Goal: Task Accomplishment & Management: Check status

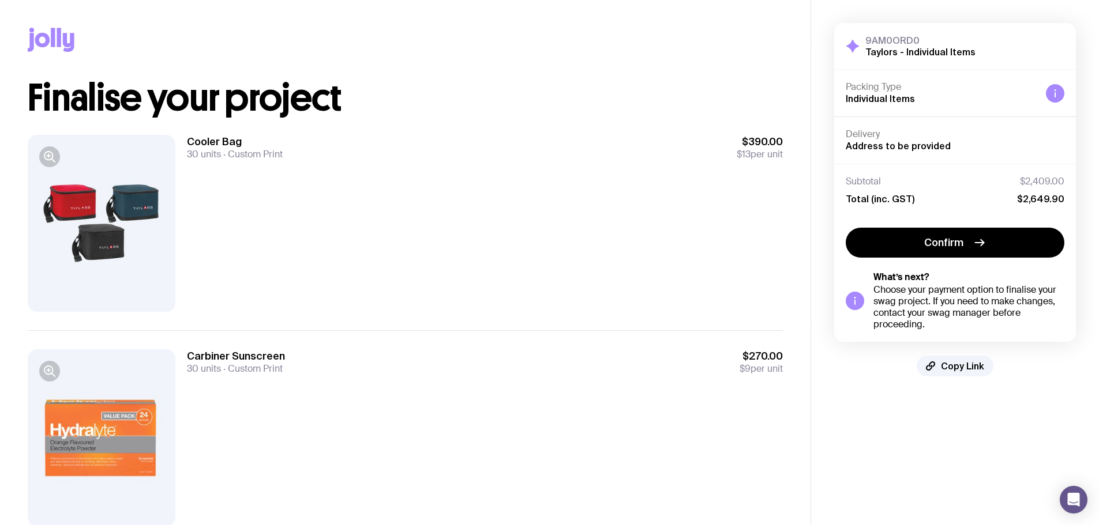
click at [713, 42] on h3 "9AM0ORD0" at bounding box center [920, 41] width 110 height 12
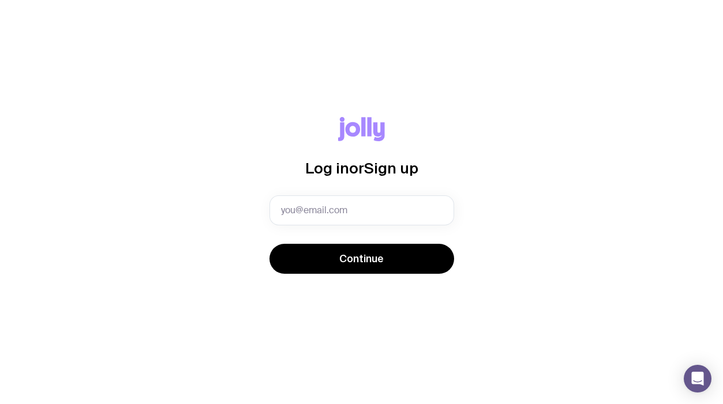
click at [295, 212] on input "text" at bounding box center [361, 211] width 185 height 30
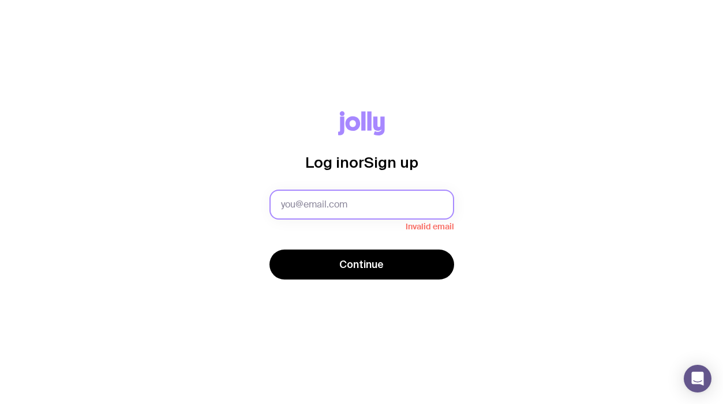
click at [323, 198] on input "text" at bounding box center [361, 205] width 185 height 30
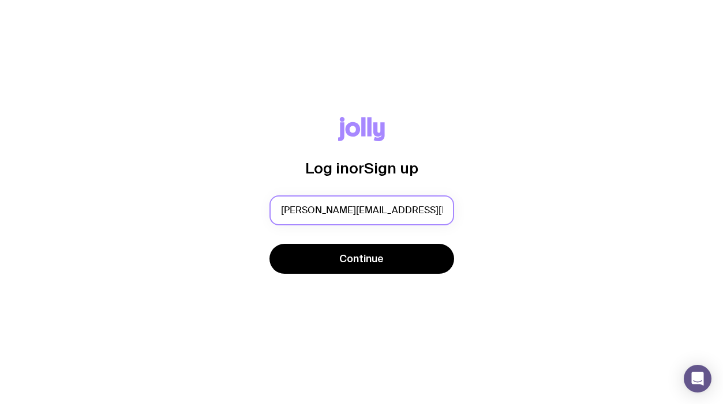
type input "n.cox@taylorsds.com.au"
click at [403, 272] on button "Continue" at bounding box center [361, 259] width 185 height 30
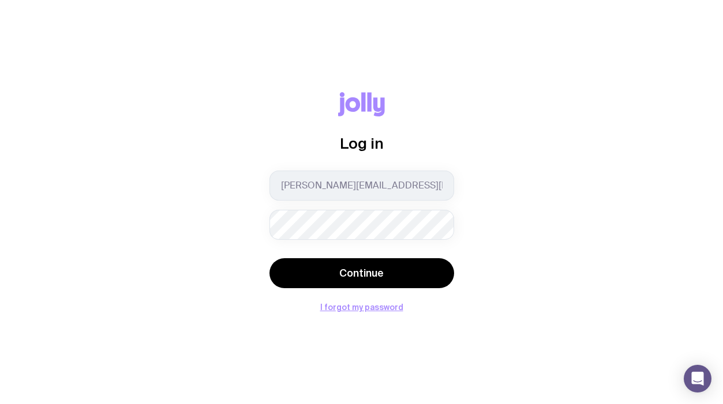
click at [367, 266] on button "Continue" at bounding box center [361, 273] width 185 height 30
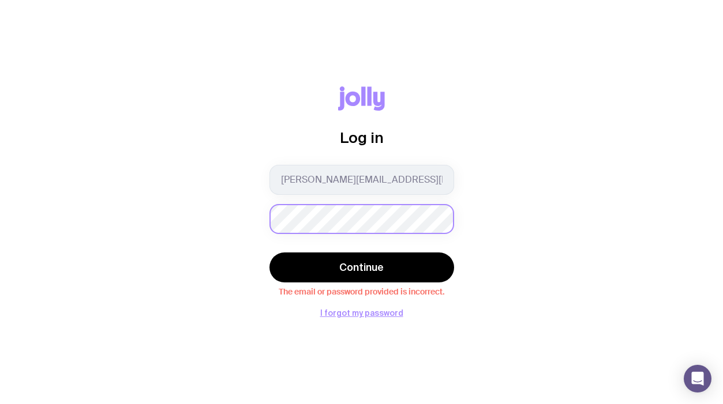
click at [98, 218] on div "Log in n.cox@taylorsds.com.au Continue The email or password provided is incorr…" at bounding box center [361, 202] width 667 height 231
click at [209, 222] on div "Log in n.cox@taylorsds.com.au Continue The email or password provided is incorr…" at bounding box center [361, 202] width 667 height 231
click at [386, 266] on button "Continue" at bounding box center [361, 268] width 185 height 30
click at [356, 309] on button "I forgot my password" at bounding box center [361, 313] width 83 height 9
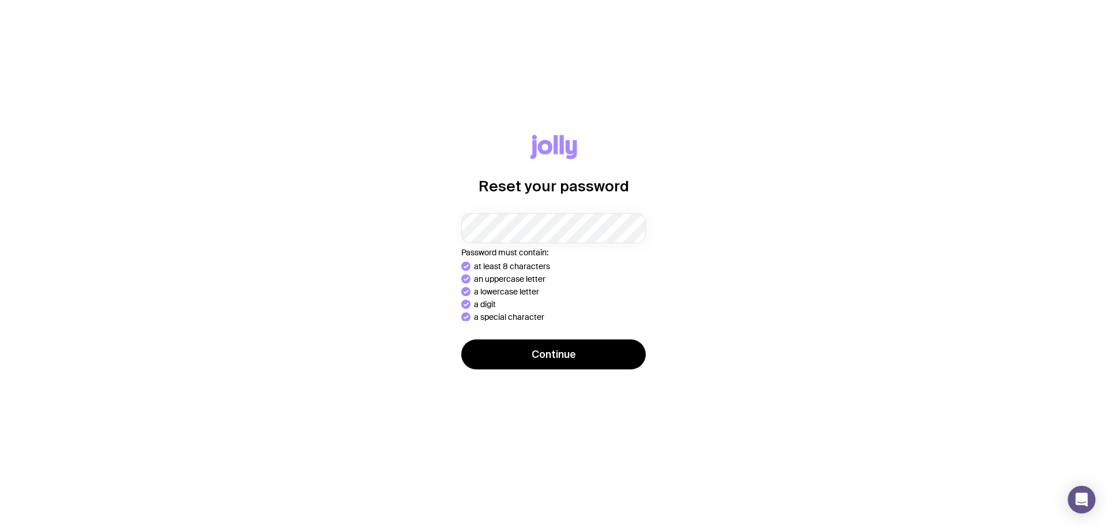
click at [599, 354] on button "Continue" at bounding box center [553, 355] width 185 height 30
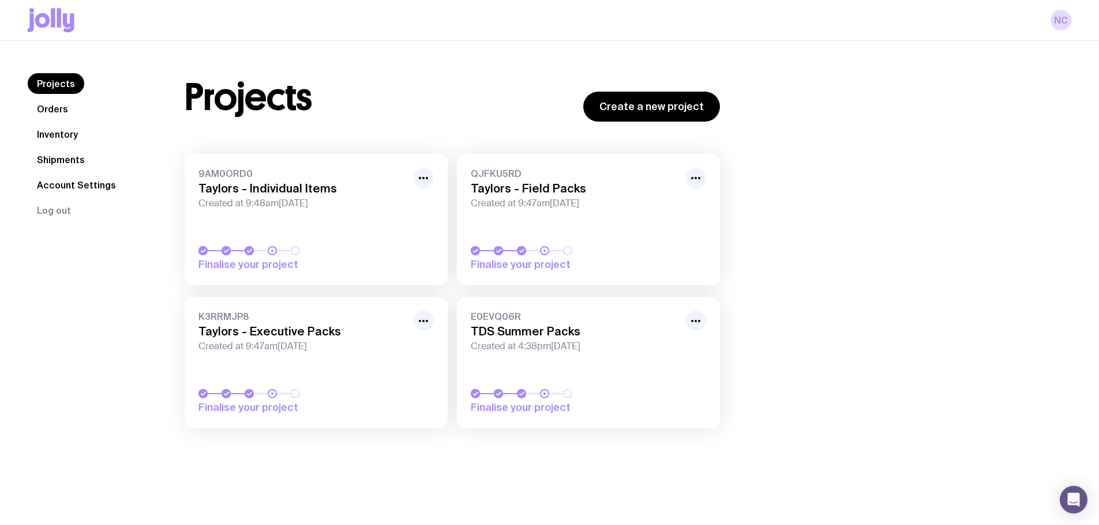
click at [528, 190] on h3 "Taylors - Field Packs" at bounding box center [575, 189] width 208 height 14
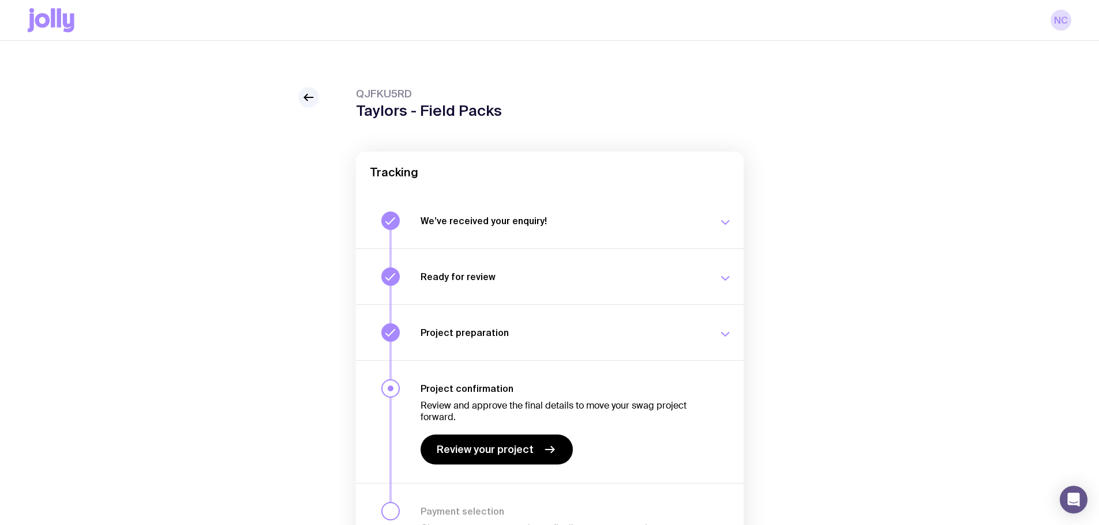
click at [685, 238] on button "We’ve received your enquiry! Our team is on it and preparing your proposal now.…" at bounding box center [550, 220] width 388 height 55
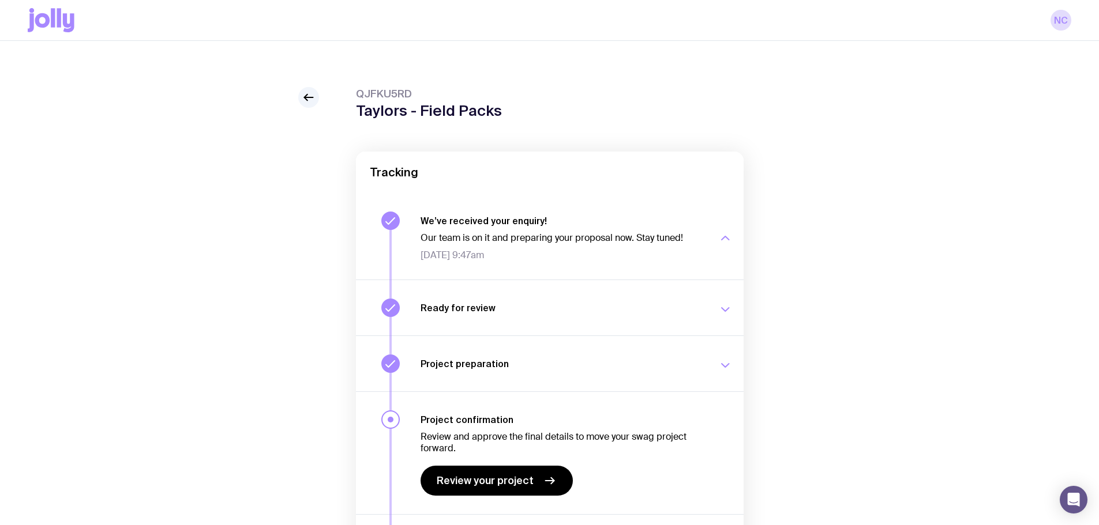
click at [685, 238] on p "Our team is on it and preparing your proposal now. Stay tuned!" at bounding box center [562, 238] width 284 height 12
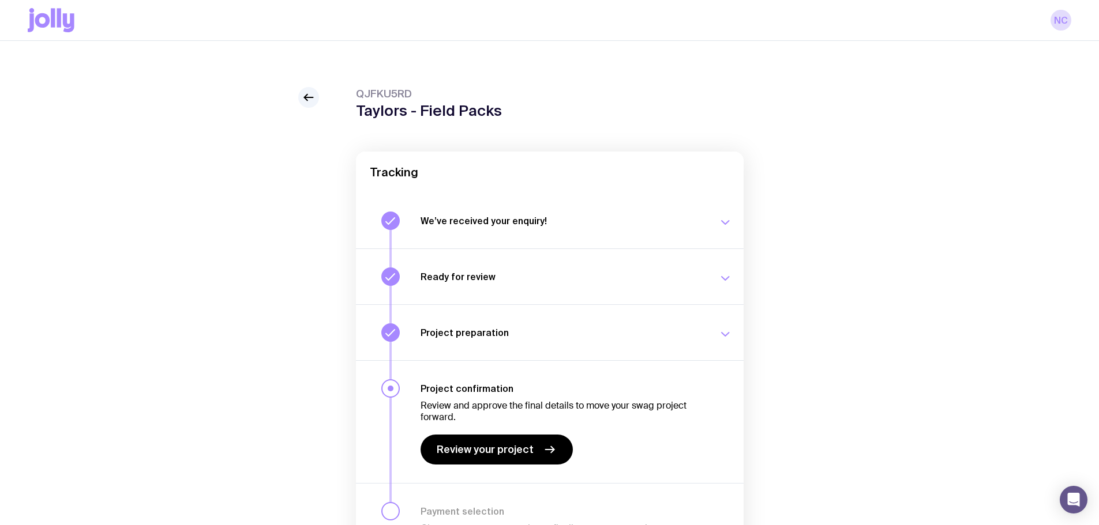
click at [692, 273] on h3 "Ready for review" at bounding box center [562, 277] width 284 height 12
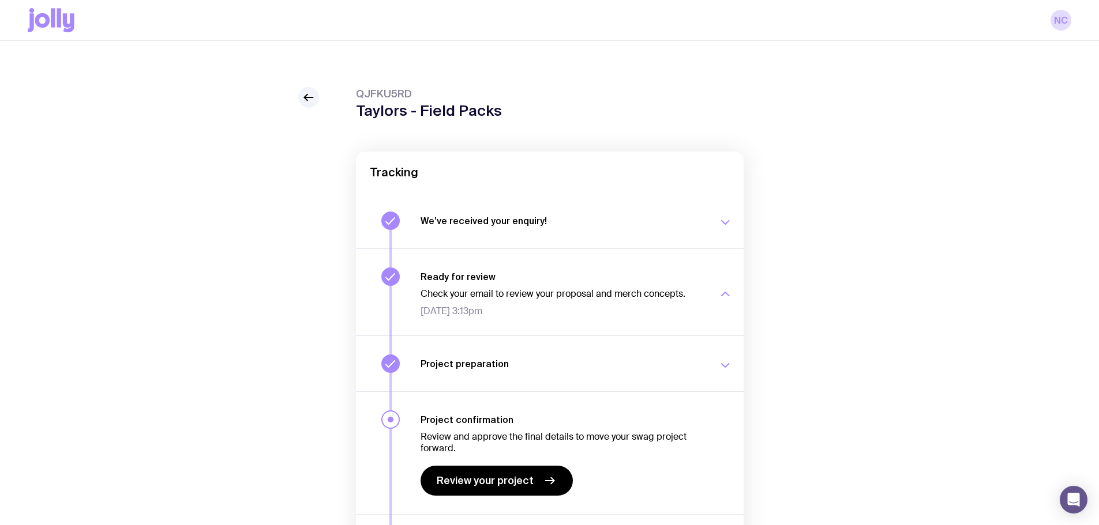
click at [692, 273] on h3 "Ready for review" at bounding box center [562, 277] width 284 height 12
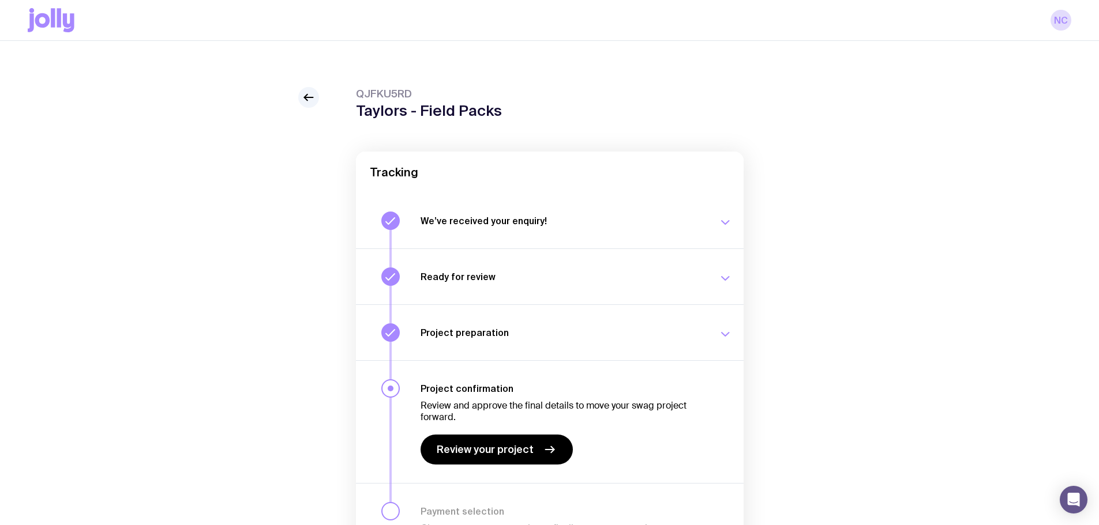
click at [685, 318] on button "Project preparation We’re working with you on the details of your swag project.…" at bounding box center [550, 333] width 388 height 56
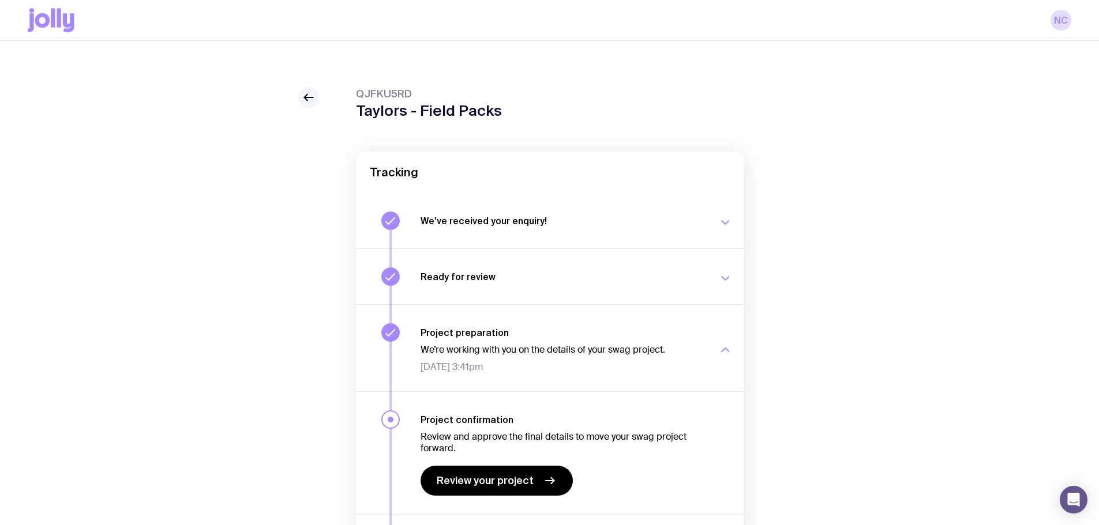
click at [685, 321] on button "Project preparation We’re working with you on the details of your swag project.…" at bounding box center [550, 348] width 388 height 87
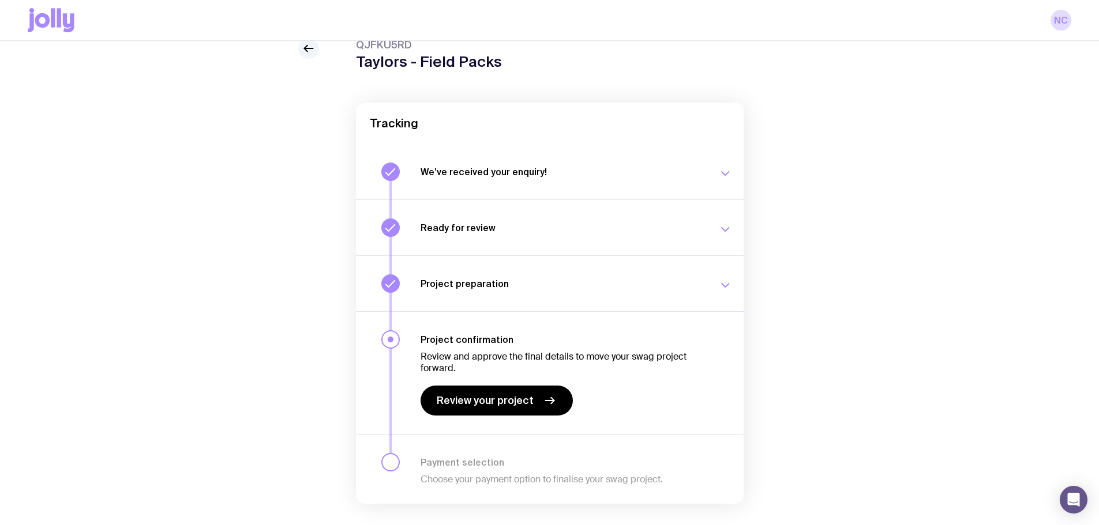
scroll to position [35, 0]
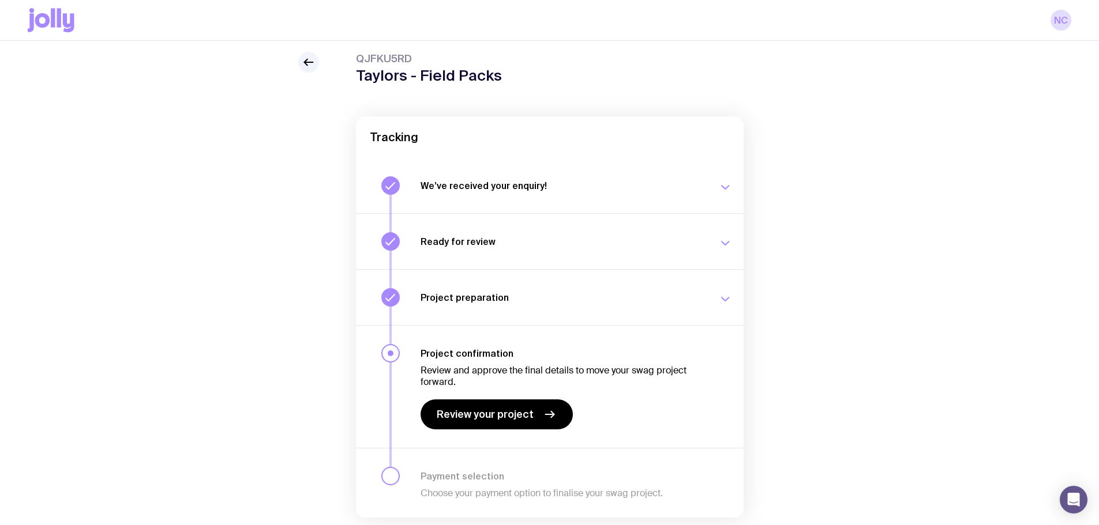
click at [536, 417] on link "Review your project" at bounding box center [496, 415] width 152 height 30
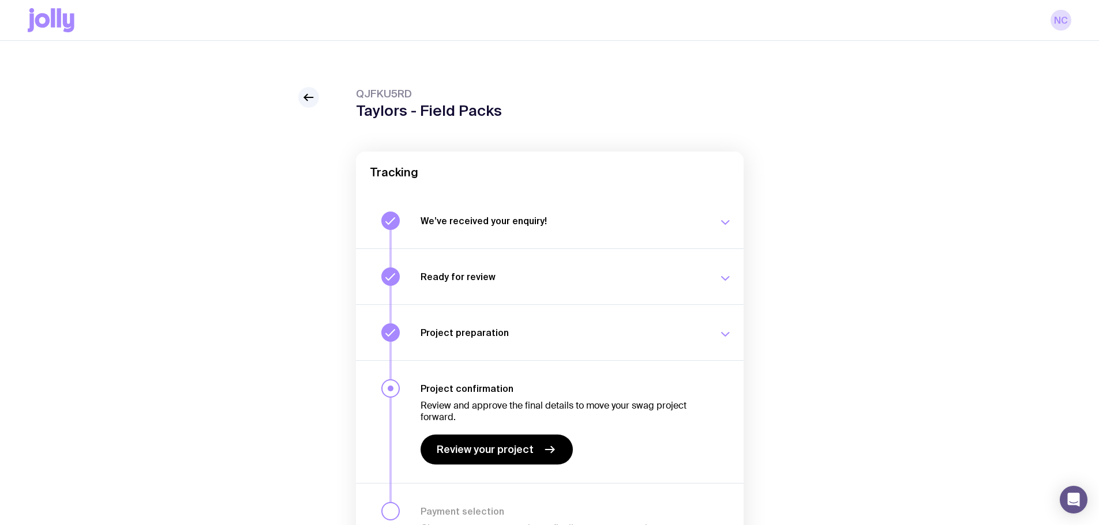
click at [313, 96] on icon at bounding box center [309, 98] width 14 height 14
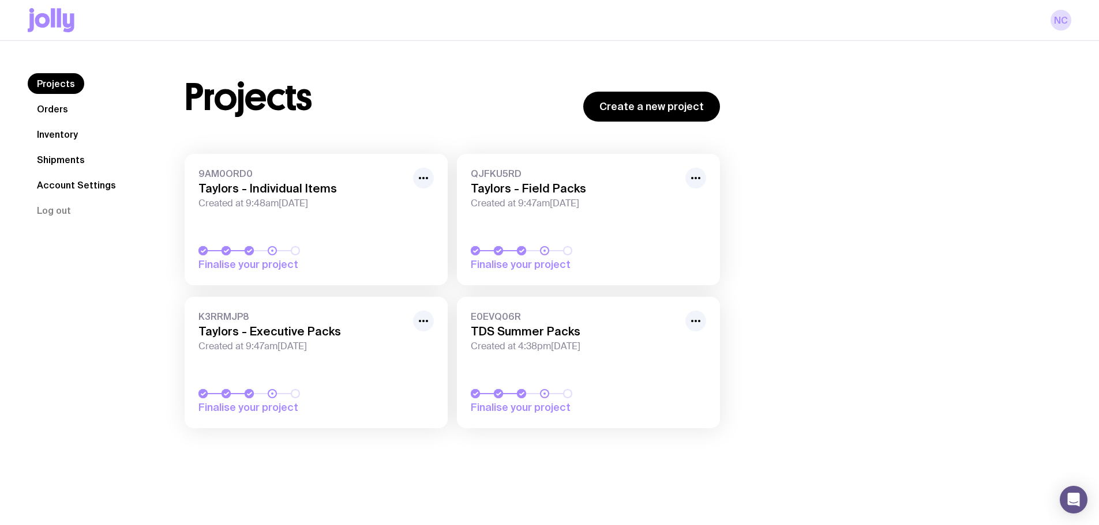
drag, startPoint x: 424, startPoint y: 178, endPoint x: 293, endPoint y: 440, distance: 292.8
click at [220, 474] on div "Projects Orders Inventory Shipments Account Settings Log out Projects Orders In…" at bounding box center [549, 303] width 1099 height 525
drag, startPoint x: 423, startPoint y: 325, endPoint x: 89, endPoint y: 256, distance: 340.9
click at [89, 256] on div "Projects Orders Inventory Shipments Account Settings Log out" at bounding box center [92, 242] width 129 height 339
click at [281, 325] on h3 "Taylors - Executive Packs" at bounding box center [302, 332] width 208 height 14
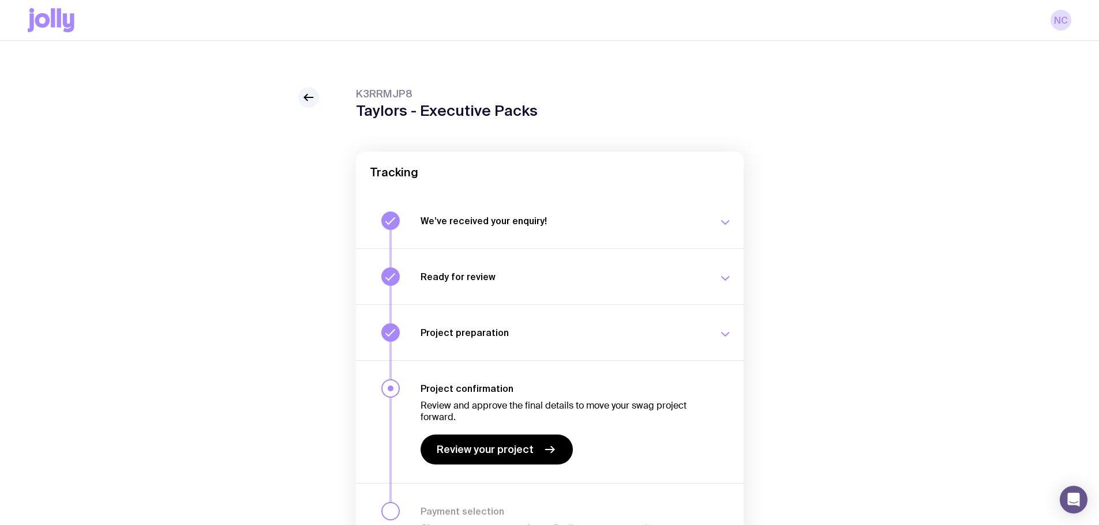
click at [494, 452] on span "Review your project" at bounding box center [485, 450] width 97 height 14
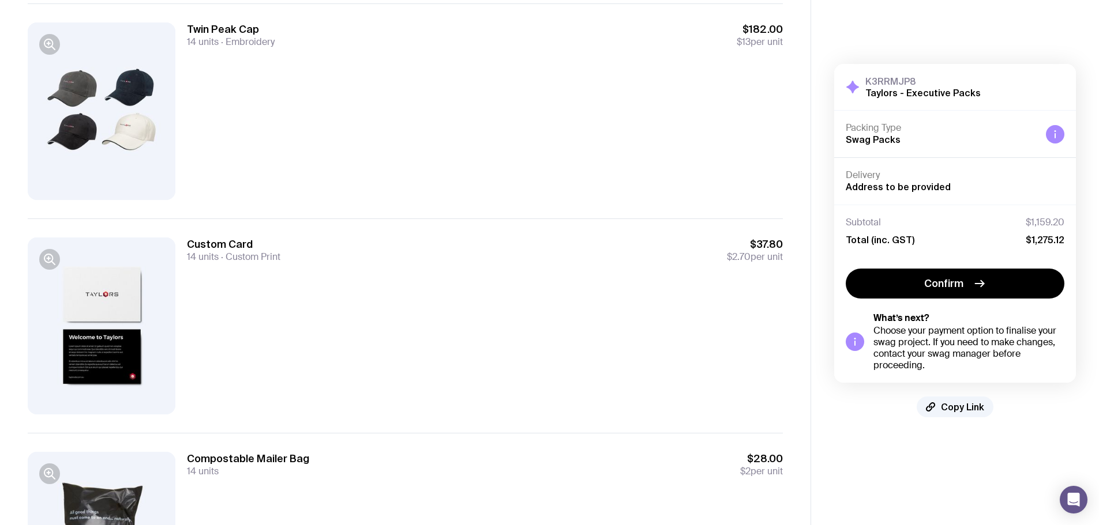
scroll to position [1760, 0]
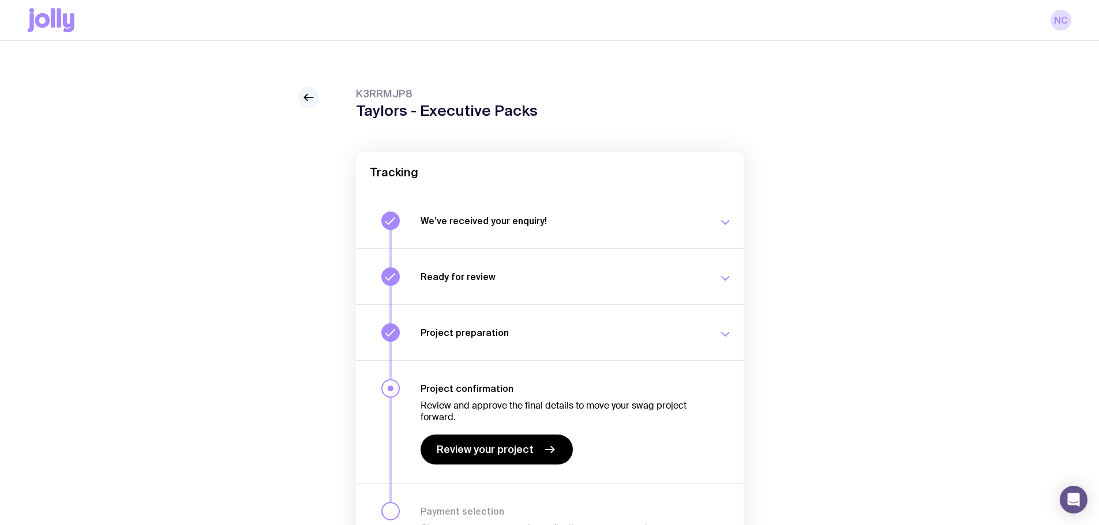
click at [303, 103] on icon at bounding box center [309, 98] width 14 height 14
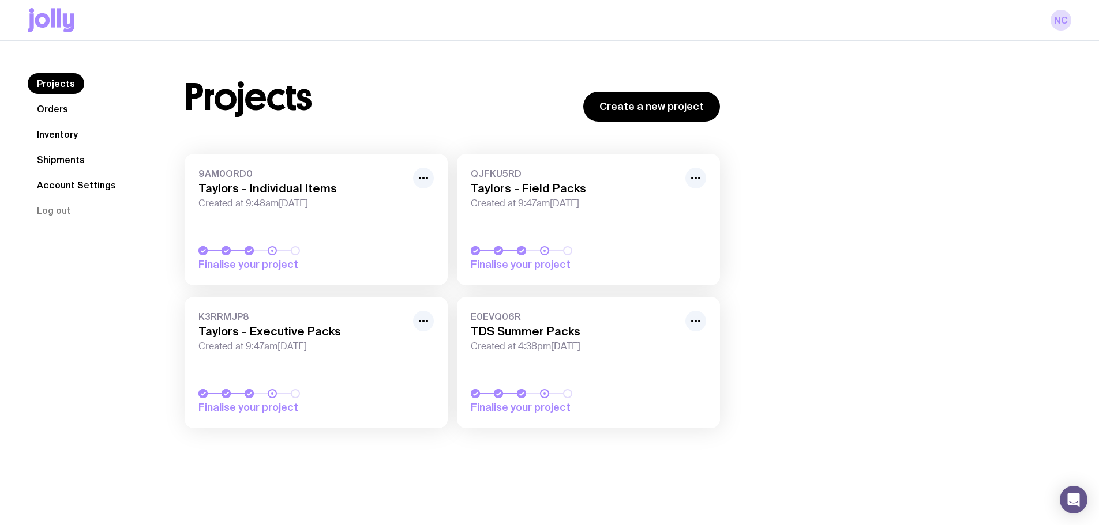
click at [562, 338] on h3 "TDS Summer Packs" at bounding box center [575, 332] width 208 height 14
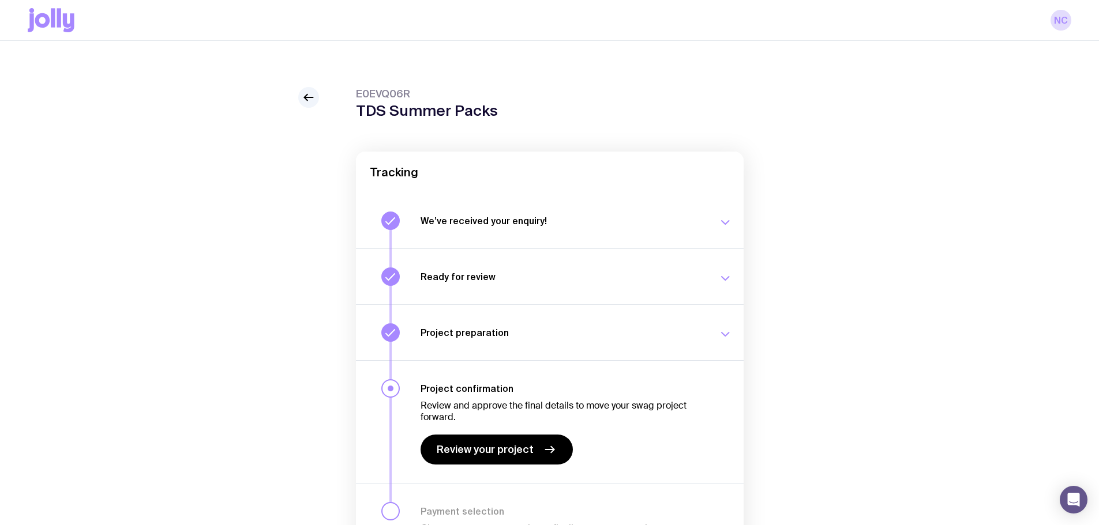
drag, startPoint x: 500, startPoint y: 431, endPoint x: 466, endPoint y: 454, distance: 40.8
click at [491, 444] on div "Review and approve the final details to move your swag project forward. Review …" at bounding box center [562, 430] width 284 height 70
click at [465, 454] on span "Review your project" at bounding box center [485, 450] width 97 height 14
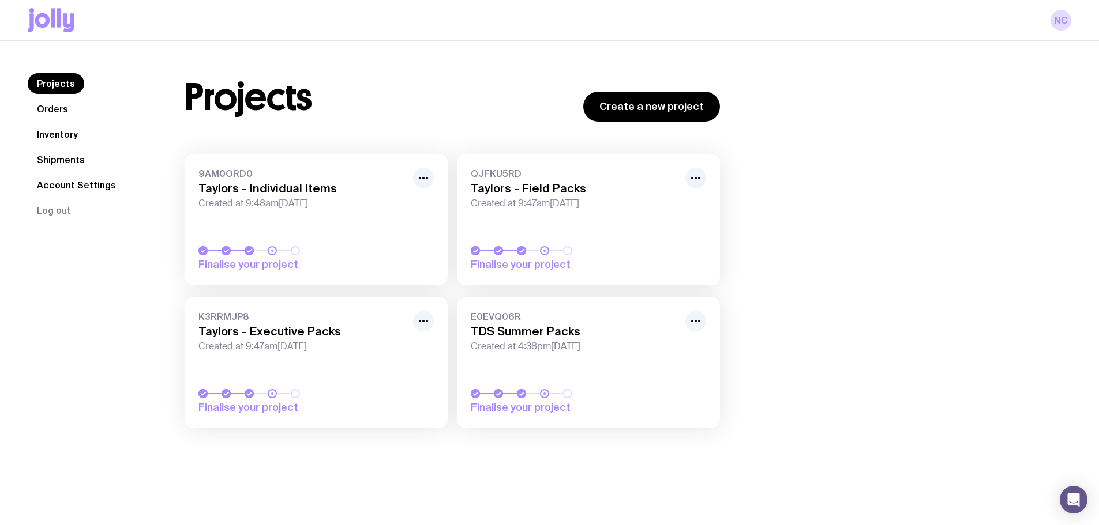
click at [318, 181] on div "9AM0ORD0 Taylors - Individual Items Created at 9:48am[DATE]" at bounding box center [315, 189] width 235 height 42
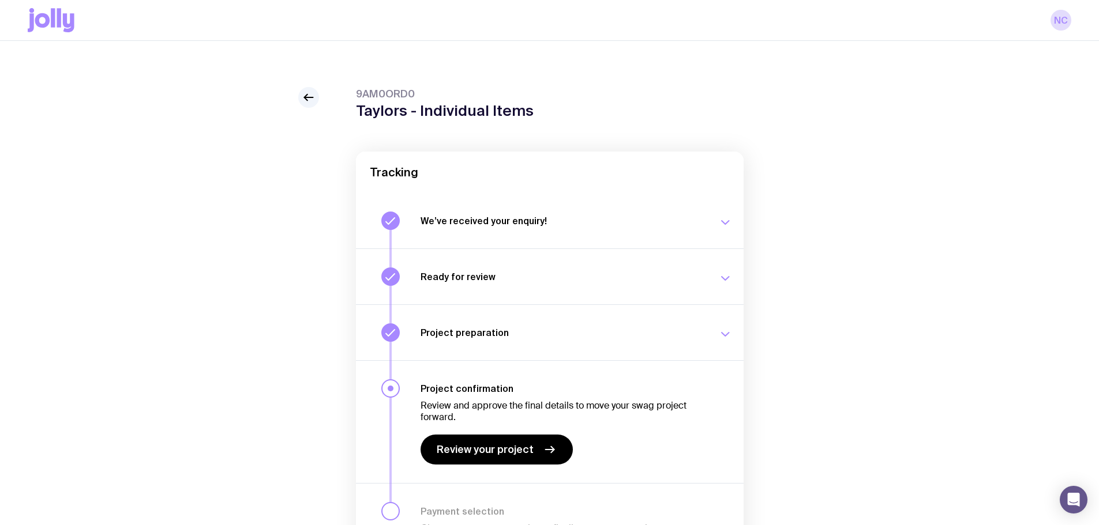
click at [535, 450] on link "Review your project" at bounding box center [496, 450] width 152 height 30
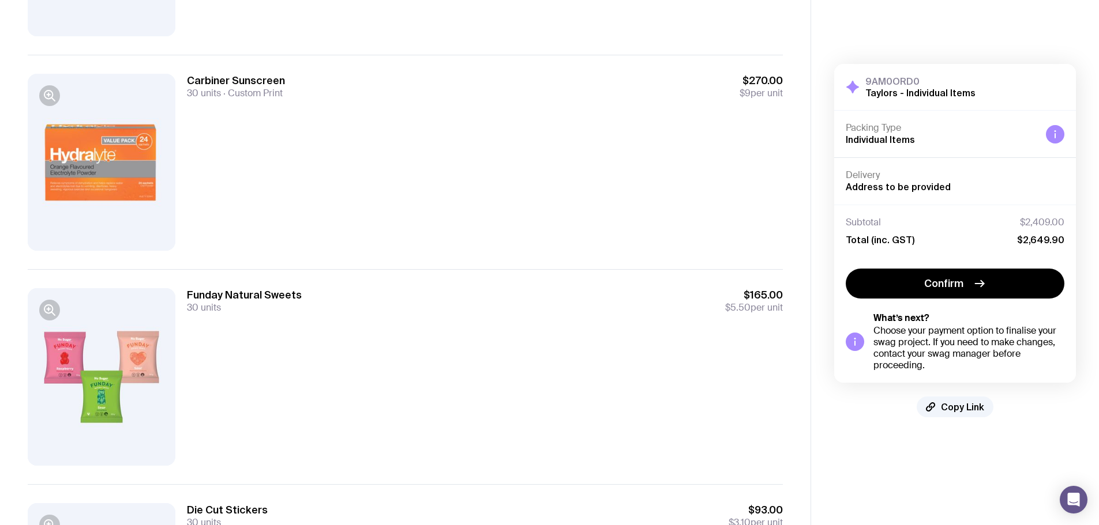
scroll to position [231, 0]
